Goal: Task Accomplishment & Management: Use online tool/utility

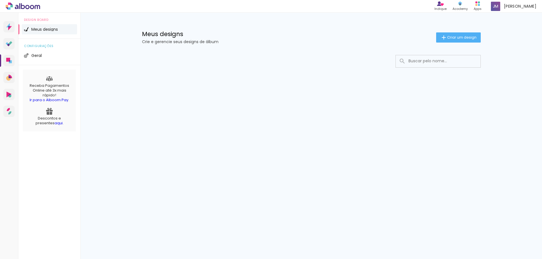
click at [54, 126] on link "aqui" at bounding box center [58, 122] width 8 height 5
click at [470, 39] on span "Criar um design" at bounding box center [461, 38] width 29 height 4
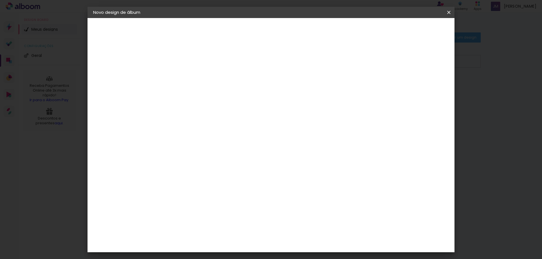
click at [185, 76] on input at bounding box center [185, 75] width 0 height 9
click at [452, 12] on paper-icon-button at bounding box center [448, 12] width 11 height 10
